Goal: Information Seeking & Learning: Learn about a topic

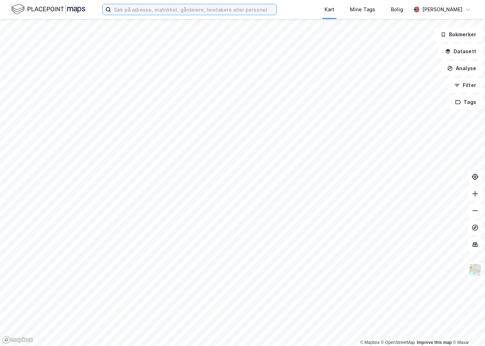
click at [176, 7] on input at bounding box center [193, 9] width 165 height 11
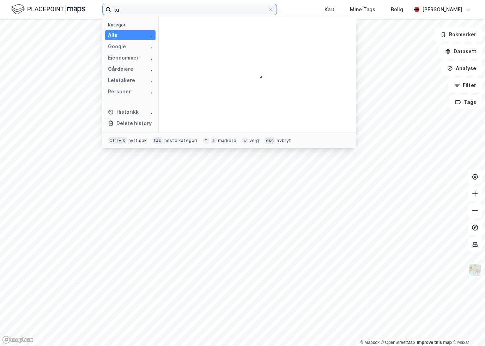
type input "t"
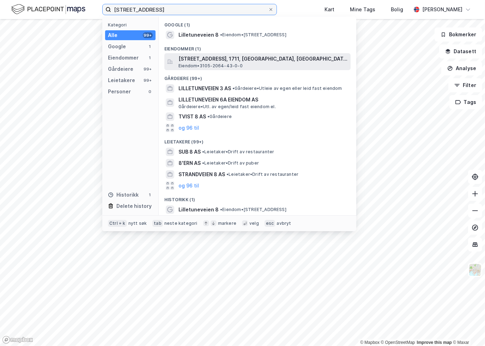
type input "[STREET_ADDRESS]"
click at [206, 61] on span "[STREET_ADDRESS], 1711, [GEOGRAPHIC_DATA], [GEOGRAPHIC_DATA]" at bounding box center [262, 59] width 169 height 8
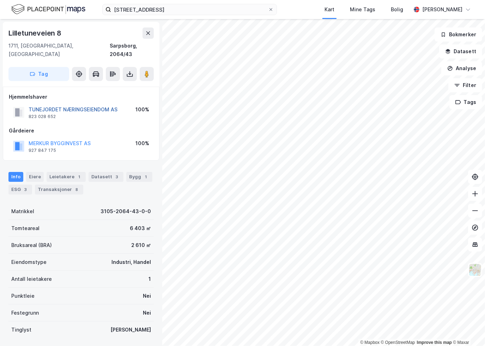
click at [0, 0] on button "TUNEJORDET NÆRINGSEIENDOM AS" at bounding box center [0, 0] width 0 height 0
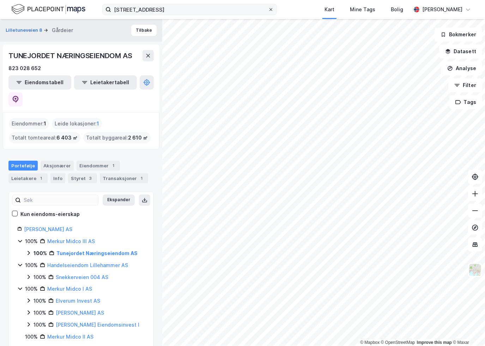
click at [273, 10] on icon at bounding box center [271, 9] width 4 height 4
click at [268, 10] on input "[STREET_ADDRESS]" at bounding box center [189, 9] width 157 height 11
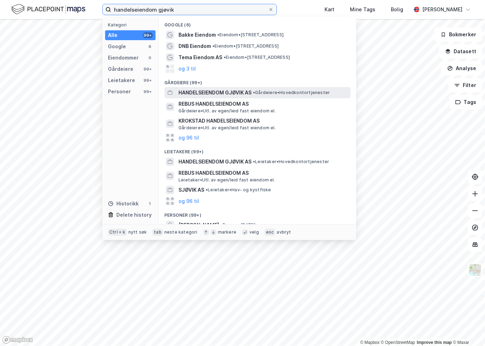
type input "handelseiendom gjøvik"
click at [221, 95] on span "HANDELSEIENDOM GJØVIK AS" at bounding box center [214, 93] width 73 height 8
